Goal: Information Seeking & Learning: Find specific fact

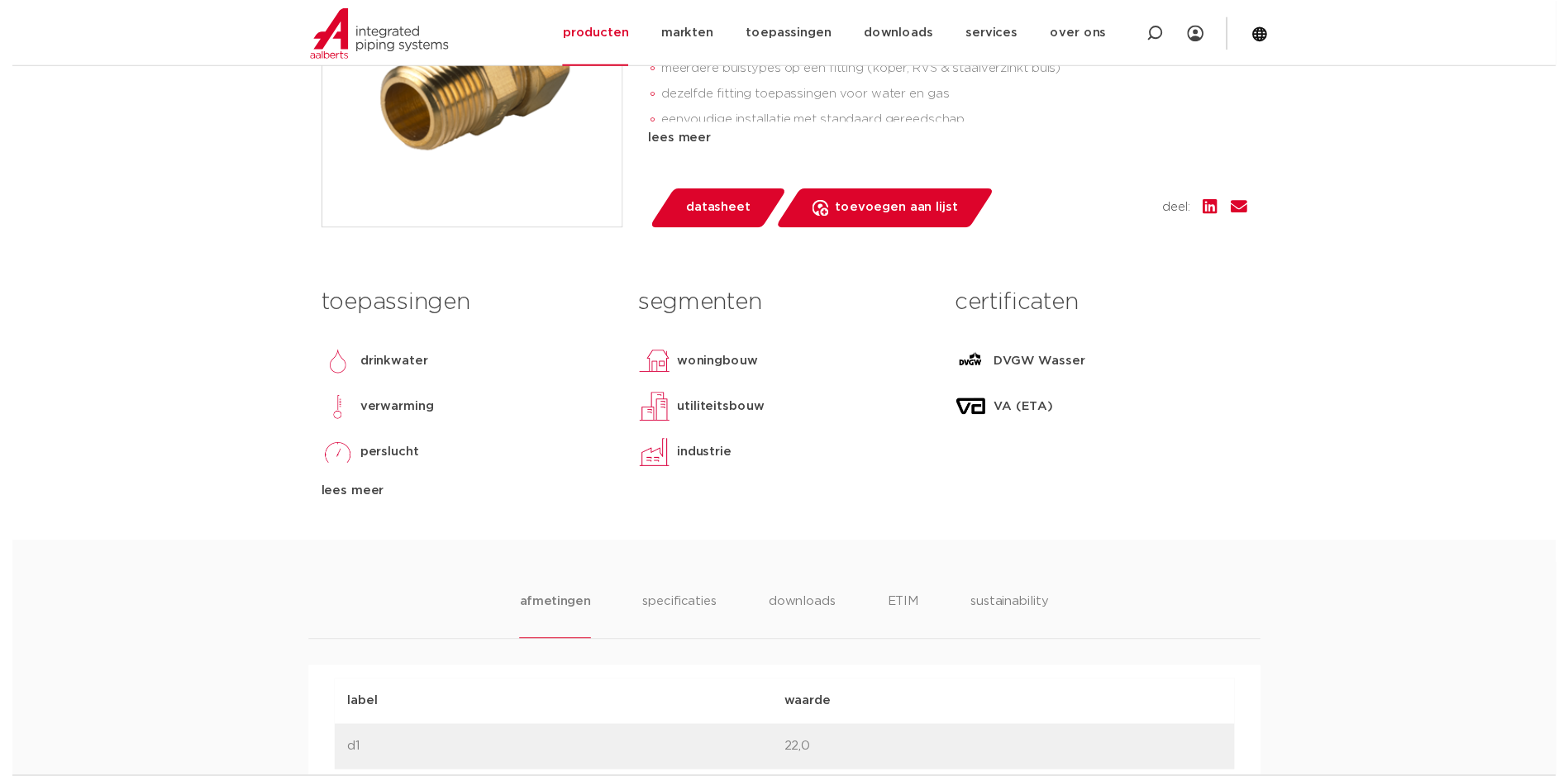
scroll to position [165, 0]
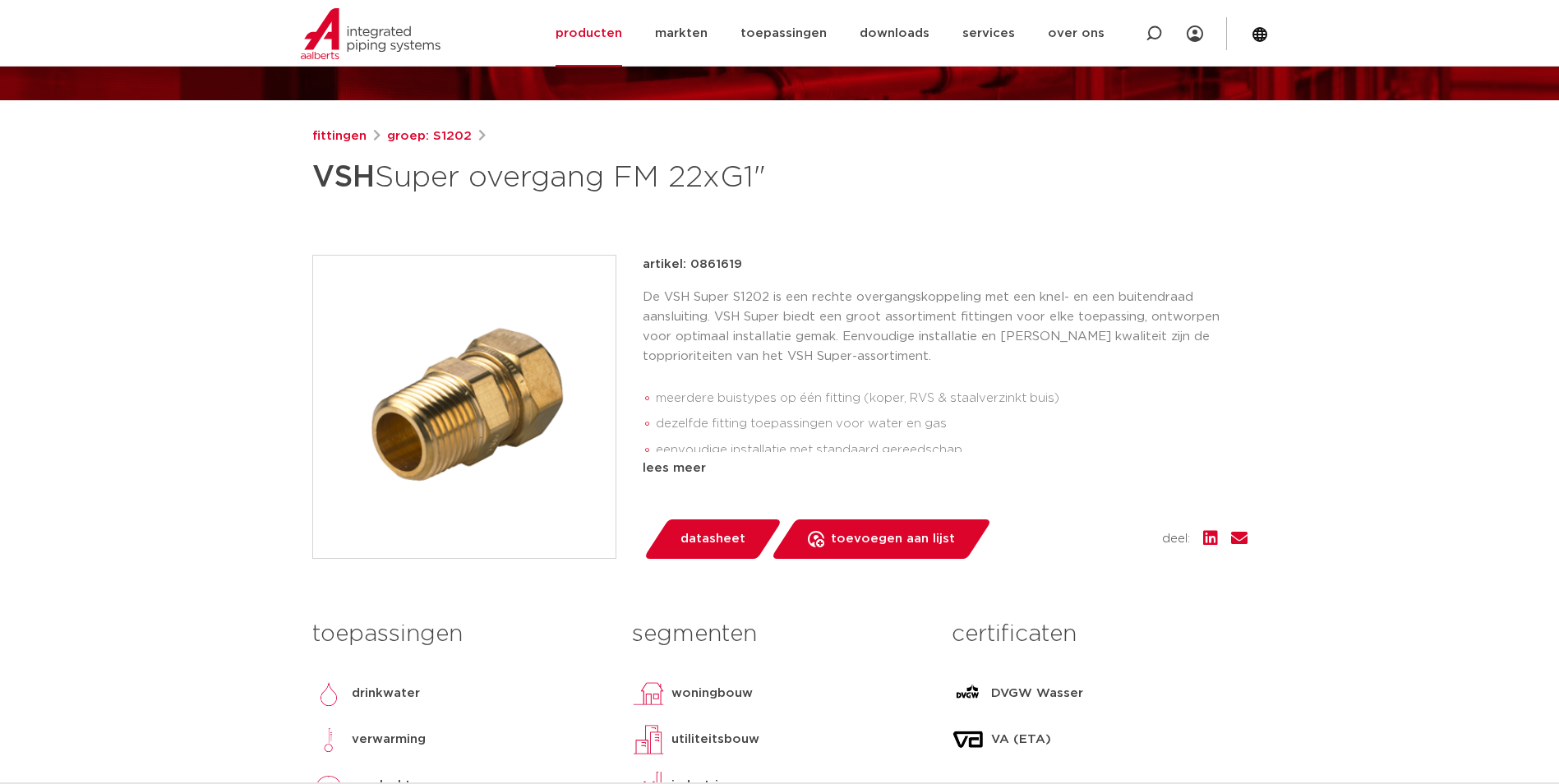
click at [740, 536] on span "datasheet" at bounding box center [712, 539] width 65 height 27
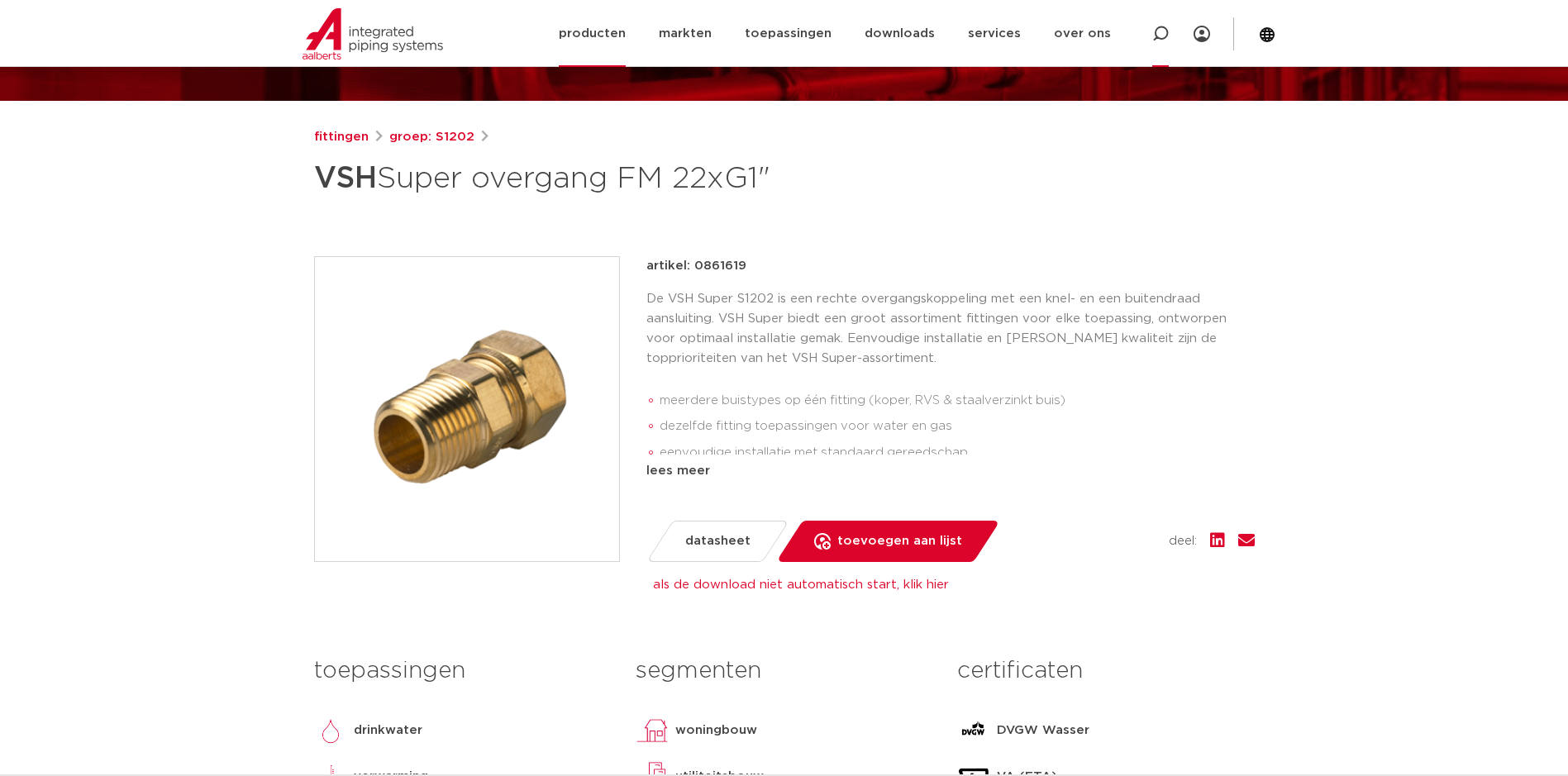
click at [1156, 33] on icon at bounding box center [1159, 33] width 20 height 20
type input "0861927"
click button "Zoeken" at bounding box center [0, 0] width 0 height 0
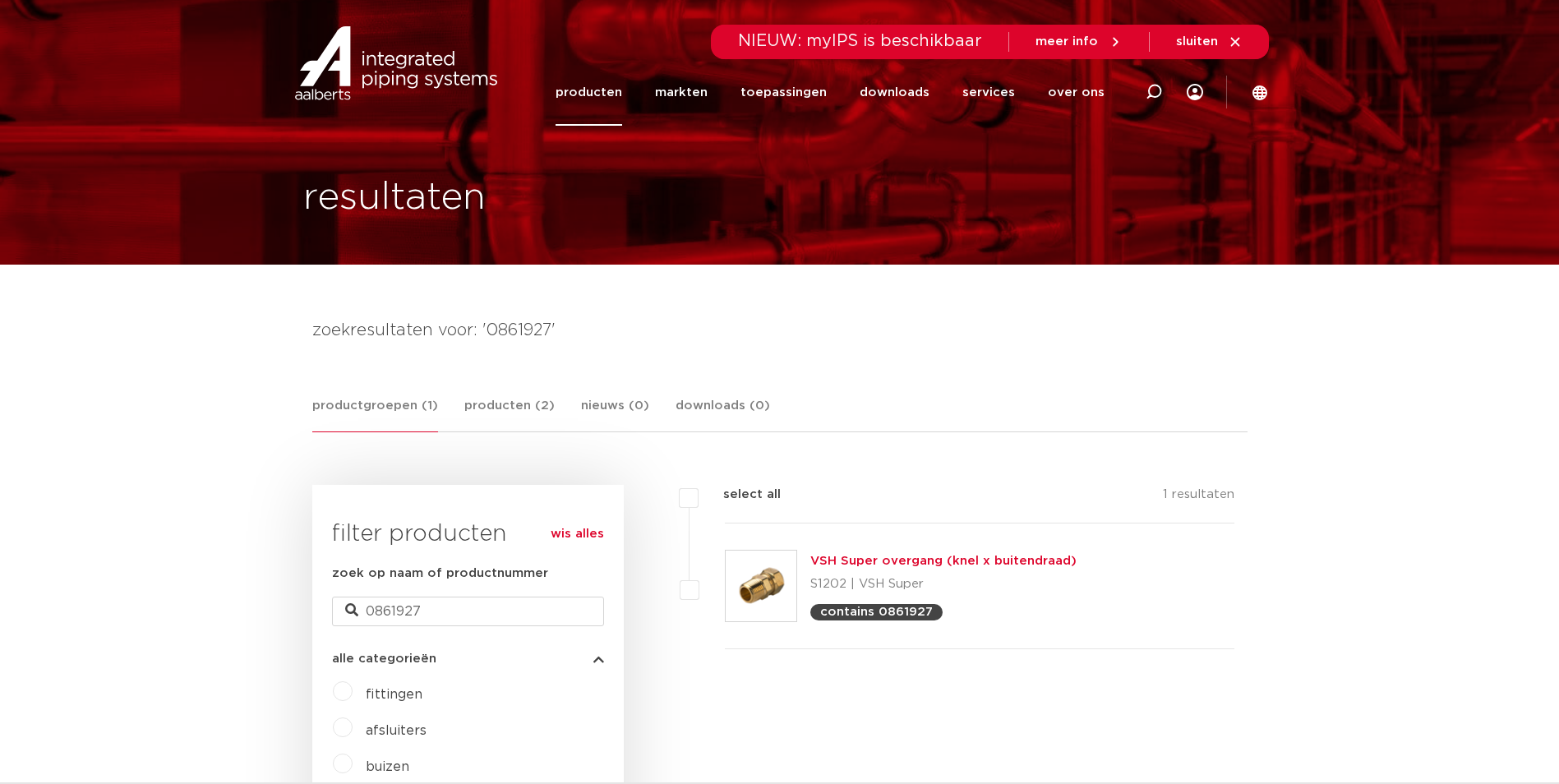
click at [891, 555] on link "VSH Super overgang (knel x buitendraad)" at bounding box center [942, 561] width 266 height 12
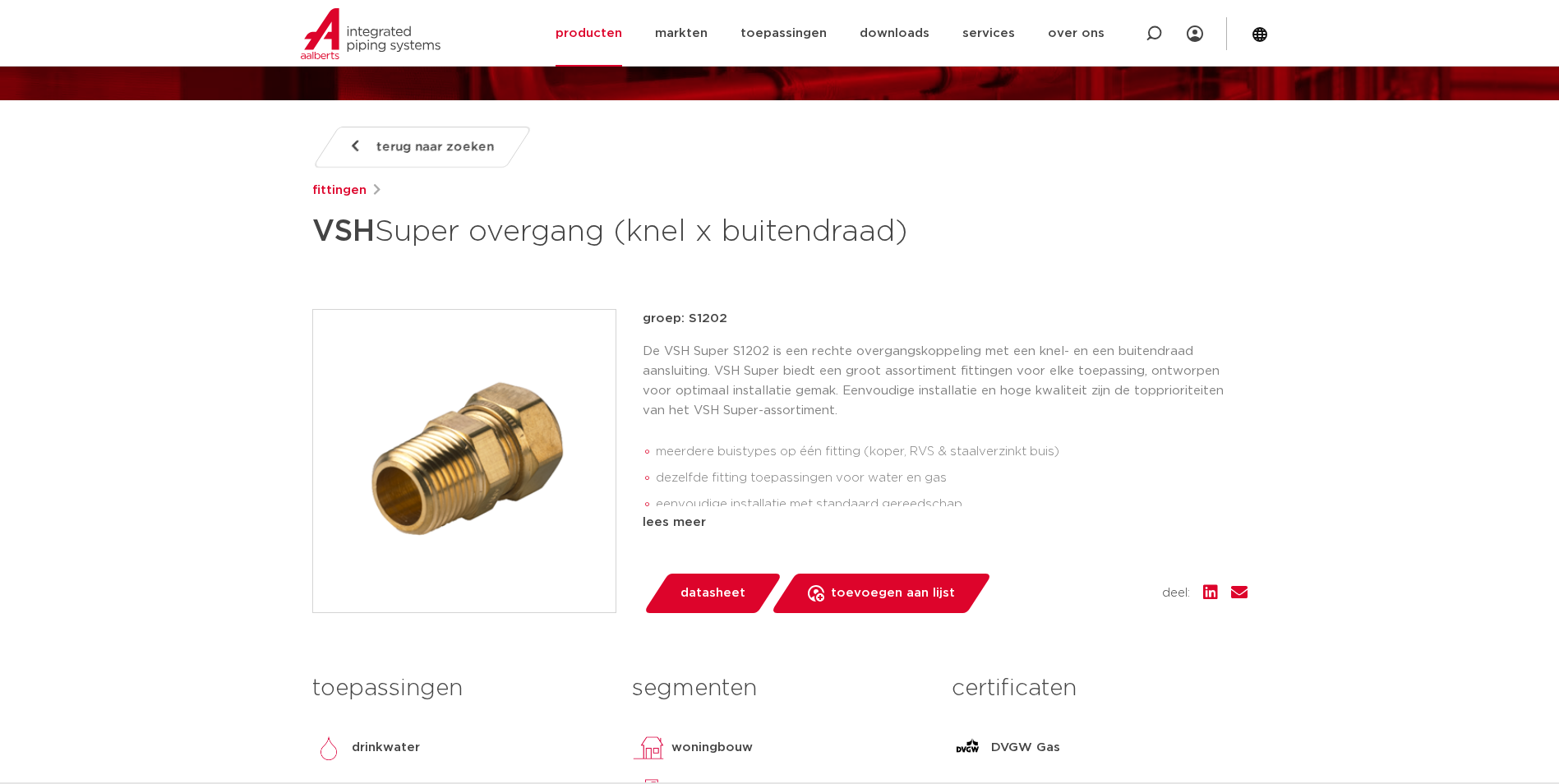
scroll to position [329, 0]
